Goal: Task Accomplishment & Management: Use online tool/utility

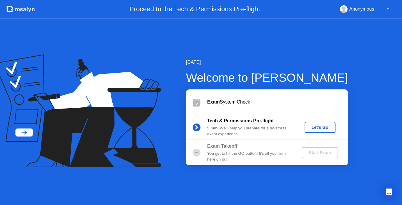
click at [267, 130] on div "5 min : We’ll help you prepare for a no-stress exam experience" at bounding box center [249, 131] width 85 height 12
click at [279, 137] on div "5 min : We’ll help you prepare for a no-stress exam experience" at bounding box center [249, 131] width 85 height 12
click at [312, 129] on div "Let's Go" at bounding box center [320, 127] width 26 height 5
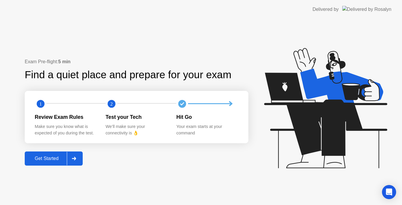
click at [76, 158] on icon at bounding box center [74, 159] width 4 height 4
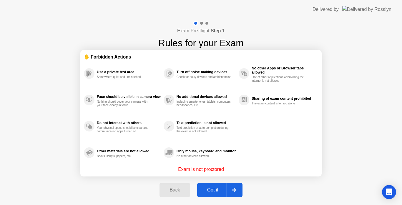
click at [233, 187] on div at bounding box center [234, 190] width 14 height 14
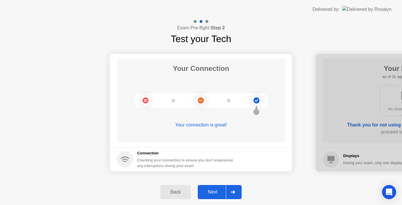
click at [233, 203] on div "Back Next" at bounding box center [201, 192] width 402 height 26
click at [233, 202] on div "Back Next" at bounding box center [201, 192] width 402 height 26
click at [231, 191] on div at bounding box center [233, 192] width 14 height 14
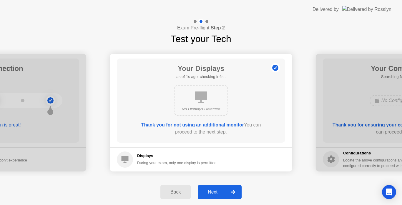
click at [230, 197] on div at bounding box center [233, 192] width 14 height 14
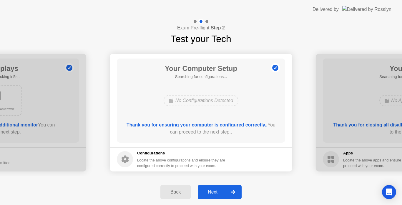
click at [230, 197] on div at bounding box center [233, 192] width 14 height 14
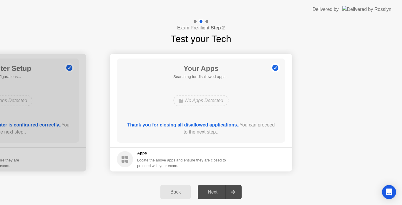
click at [217, 82] on div "Your Apps Searching for disallowed apps... No Apps Detected Thank you for closi…" at bounding box center [201, 101] width 168 height 84
click at [216, 190] on div "Next" at bounding box center [213, 192] width 26 height 5
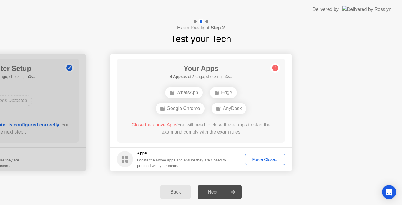
click at [262, 160] on div "Force Close..." at bounding box center [265, 159] width 36 height 5
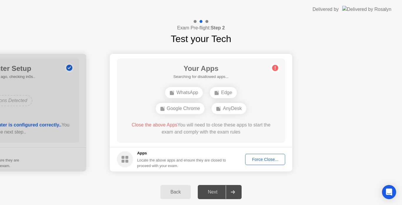
click at [273, 157] on div "Force Close..." at bounding box center [265, 159] width 36 height 5
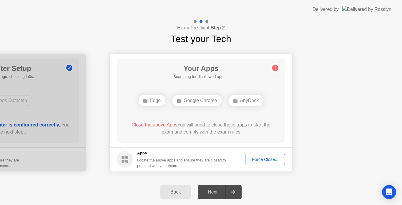
click at [261, 157] on div "Force Close..." at bounding box center [265, 159] width 36 height 5
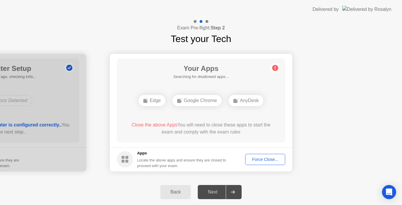
click at [233, 192] on icon at bounding box center [233, 192] width 4 height 4
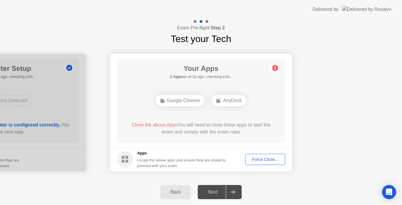
click at [223, 95] on div "AnyDesk" at bounding box center [229, 100] width 35 height 11
click at [258, 159] on div "Force Close..." at bounding box center [265, 159] width 36 height 5
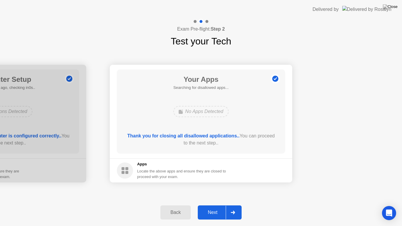
click at [208, 205] on div "Next" at bounding box center [213, 212] width 26 height 5
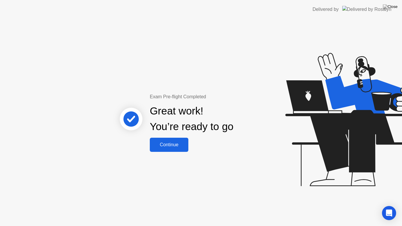
click at [182, 146] on div "Continue" at bounding box center [169, 144] width 35 height 5
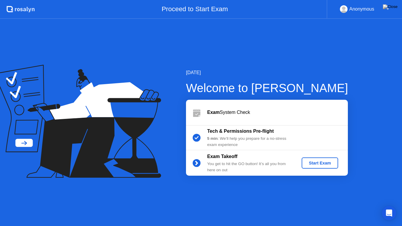
click at [319, 162] on div "Start Exam" at bounding box center [319, 163] width 31 height 5
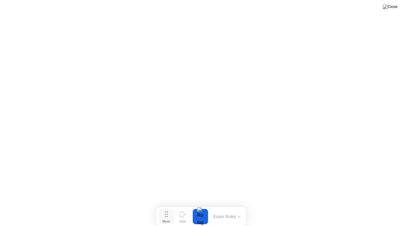
click at [168, 205] on div "Move" at bounding box center [166, 222] width 8 height 4
click at [226, 205] on button "Exam Rules" at bounding box center [227, 216] width 31 height 5
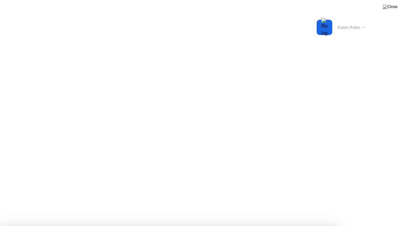
click at [340, 32] on div "Exam Rules" at bounding box center [351, 27] width 34 height 19
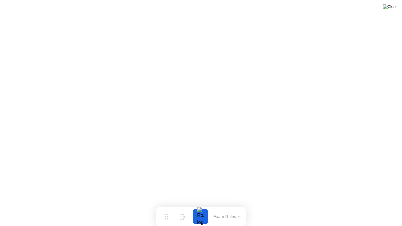
click at [396, 8] on img at bounding box center [390, 6] width 15 height 5
click at [166, 205] on icon at bounding box center [166, 214] width 3 height 6
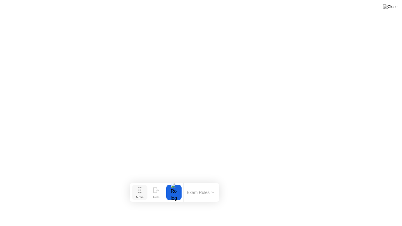
drag, startPoint x: 166, startPoint y: 213, endPoint x: 139, endPoint y: 191, distance: 35.1
click at [139, 191] on icon at bounding box center [139, 190] width 3 height 6
click at [159, 198] on div "Hide" at bounding box center [155, 199] width 6 height 4
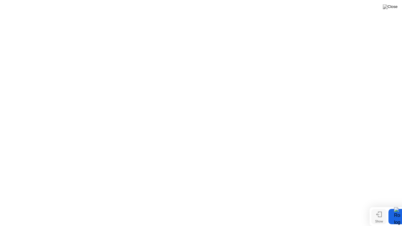
click at [378, 205] on div "Show" at bounding box center [379, 222] width 8 height 4
click at [203, 205] on div at bounding box center [200, 216] width 12 height 15
drag, startPoint x: 170, startPoint y: 216, endPoint x: 26, endPoint y: 185, distance: 147.2
click at [26, 185] on button "Move" at bounding box center [22, 185] width 15 height 15
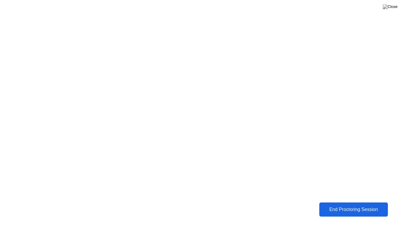
click at [368, 205] on div "End Proctoring Session" at bounding box center [353, 209] width 65 height 5
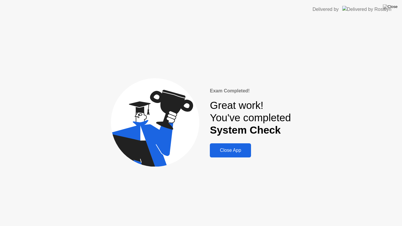
click at [233, 149] on div "Close App" at bounding box center [231, 150] width 38 height 5
